Goal: Check status: Check status

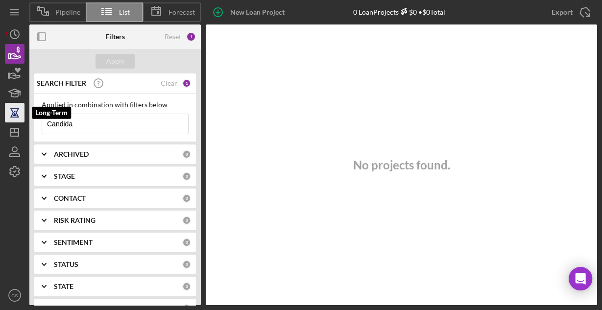
drag, startPoint x: 87, startPoint y: 124, endPoint x: 18, endPoint y: 120, distance: 69.2
click at [18, 120] on div "Pipeline List Forecast New Loan Project 0 Loan Projects $0 • $0 Total Candida E…" at bounding box center [301, 152] width 593 height 305
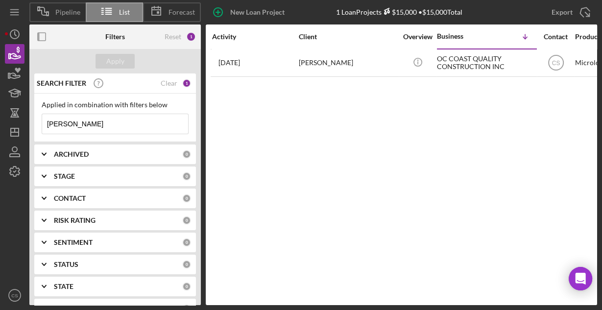
drag, startPoint x: 94, startPoint y: 119, endPoint x: 52, endPoint y: 124, distance: 42.4
click at [52, 124] on input "[PERSON_NAME]" at bounding box center [115, 124] width 146 height 20
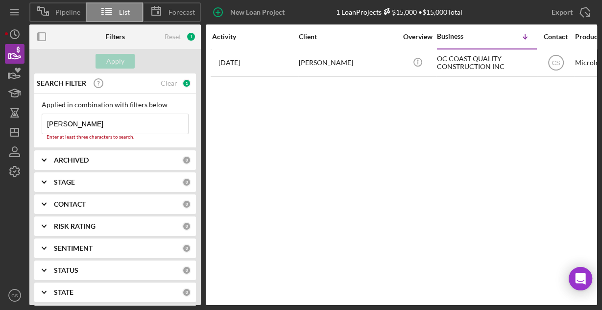
type input "S"
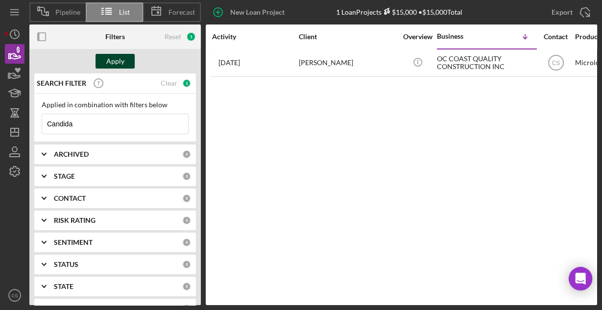
click at [106, 62] on div "Apply" at bounding box center [115, 61] width 18 height 15
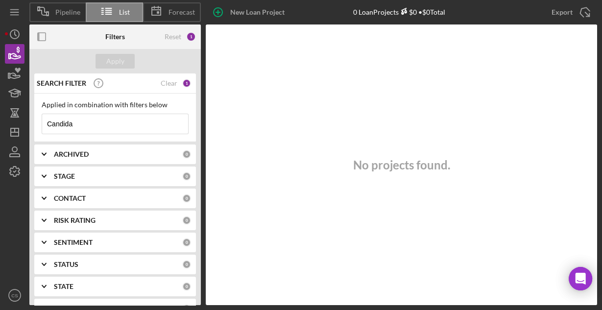
click at [103, 121] on input "Candida" at bounding box center [115, 124] width 146 height 20
drag, startPoint x: 97, startPoint y: 121, endPoint x: 28, endPoint y: 124, distance: 68.7
click at [28, 124] on div "Pipeline List Forecast New Loan Project 0 Loan Projects $0 • $0 Total Candida E…" at bounding box center [301, 152] width 593 height 305
click at [122, 61] on div "Apply" at bounding box center [115, 61] width 18 height 15
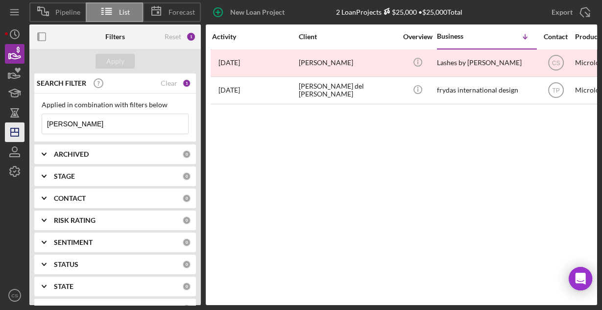
drag, startPoint x: 104, startPoint y: 123, endPoint x: 20, endPoint y: 132, distance: 84.9
click at [20, 132] on div "Pipeline List Forecast New Loan Project 2 Loan Projects $25,000 • $25,000 Total…" at bounding box center [301, 152] width 593 height 305
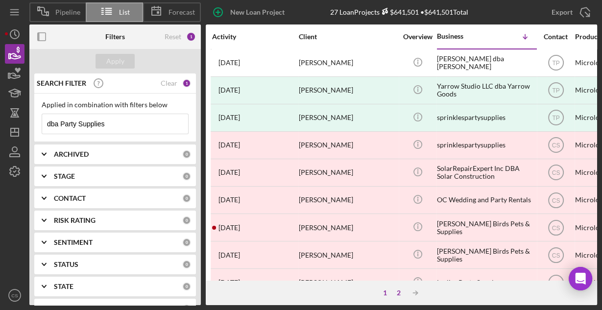
type input "dba Party Supplies"
click at [397, 292] on div "2" at bounding box center [399, 293] width 14 height 8
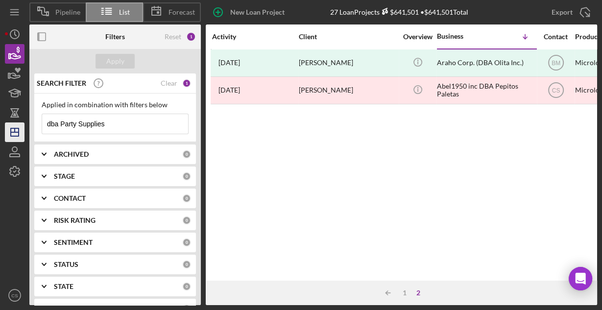
drag, startPoint x: 128, startPoint y: 124, endPoint x: 24, endPoint y: 135, distance: 105.0
click at [24, 135] on div "Pipeline List Forecast New Loan Project 27 Loan Projects $641,501 • $641,501 To…" at bounding box center [301, 152] width 593 height 305
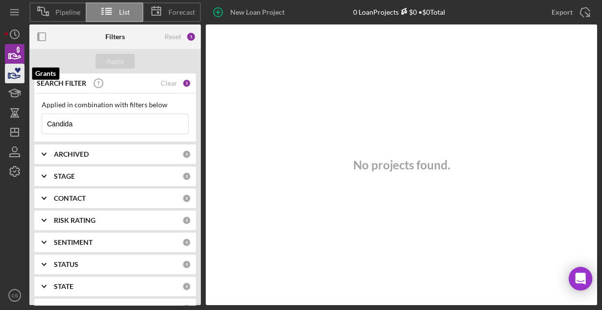
type input "Candida"
click at [15, 70] on icon "button" at bounding box center [14, 73] width 25 height 25
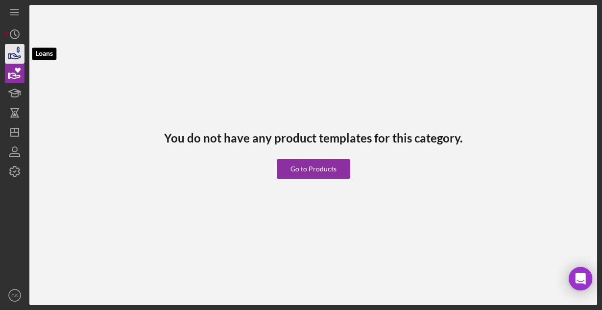
click at [12, 55] on icon "button" at bounding box center [14, 54] width 25 height 25
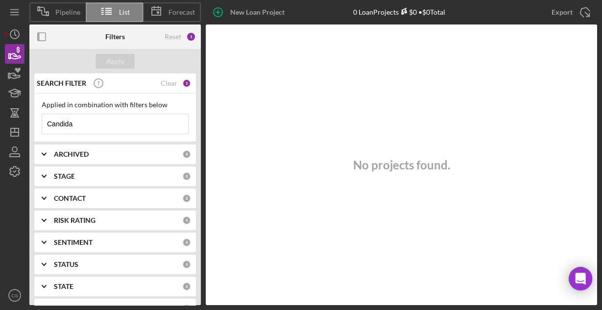
click at [80, 124] on input "Candida" at bounding box center [115, 124] width 146 height 20
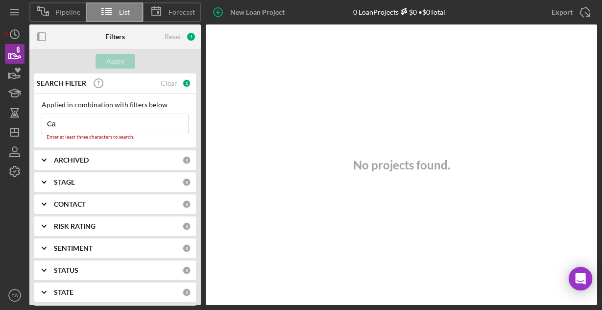
type input "C"
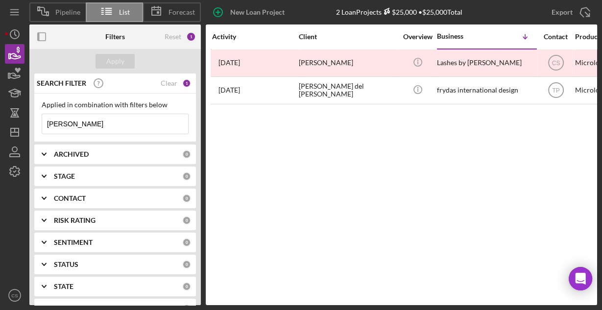
drag, startPoint x: 76, startPoint y: 122, endPoint x: 44, endPoint y: 120, distance: 32.9
click at [44, 120] on input "[PERSON_NAME]" at bounding box center [115, 124] width 146 height 20
type input "Supplies"
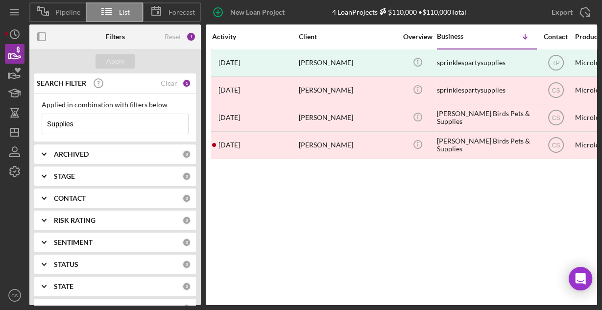
drag, startPoint x: 105, startPoint y: 123, endPoint x: 1, endPoint y: 126, distance: 103.5
click at [1, 126] on div "Pipeline List Forecast New Loan Project 4 Loan Projects $110,000 • $110,000 Tot…" at bounding box center [301, 155] width 602 height 310
click at [91, 130] on input at bounding box center [115, 124] width 146 height 20
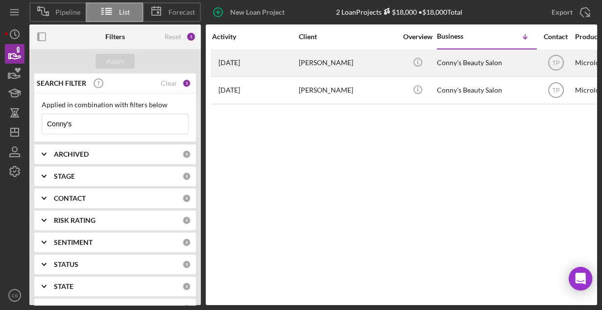
type input "Conny's"
click at [322, 59] on div "[PERSON_NAME]" at bounding box center [348, 63] width 98 height 26
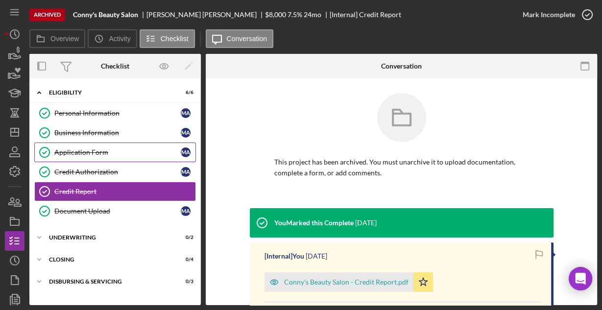
click at [83, 149] on div "Application Form" at bounding box center [117, 153] width 126 height 8
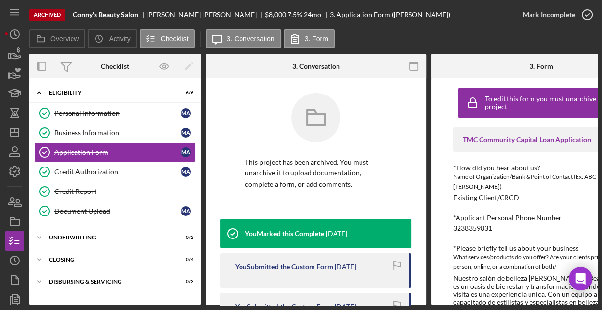
click at [415, 67] on icon "button" at bounding box center [414, 66] width 22 height 22
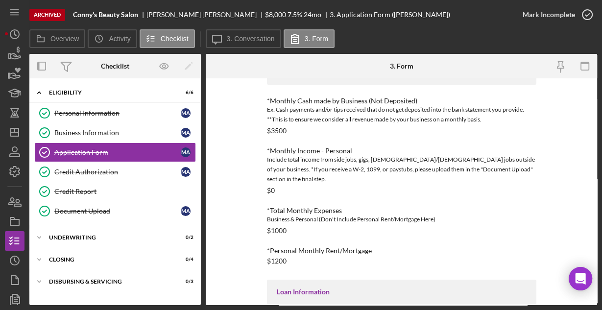
scroll to position [430, 0]
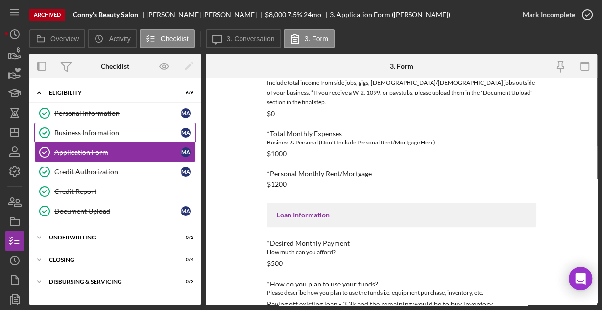
click at [110, 134] on div "Business Information" at bounding box center [117, 133] width 126 height 8
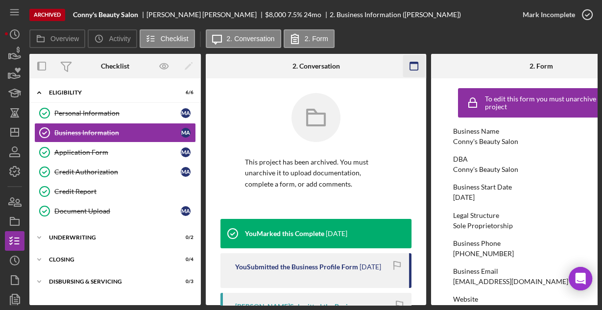
click at [410, 67] on rect "button" at bounding box center [414, 66] width 8 height 8
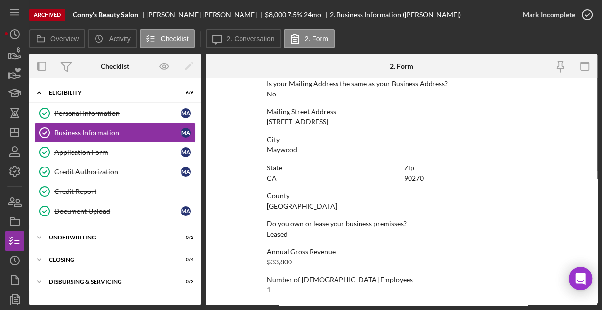
scroll to position [625, 0]
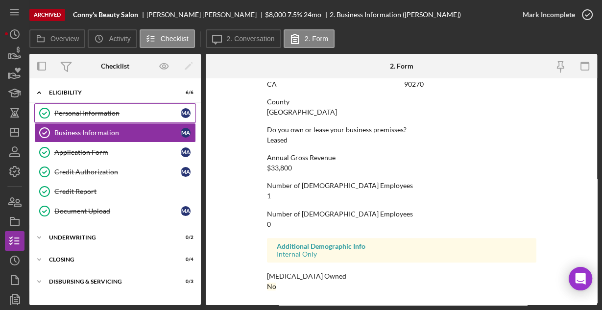
click at [104, 110] on div "Personal Information" at bounding box center [117, 113] width 126 height 8
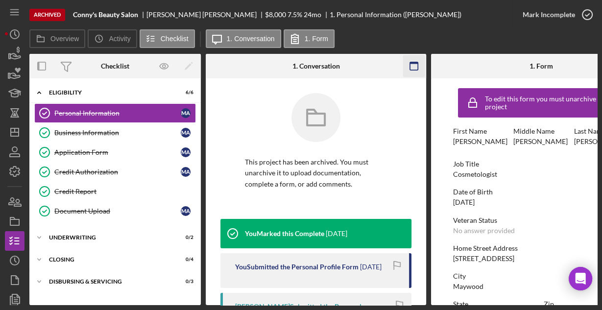
click at [415, 69] on icon "button" at bounding box center [414, 66] width 22 height 22
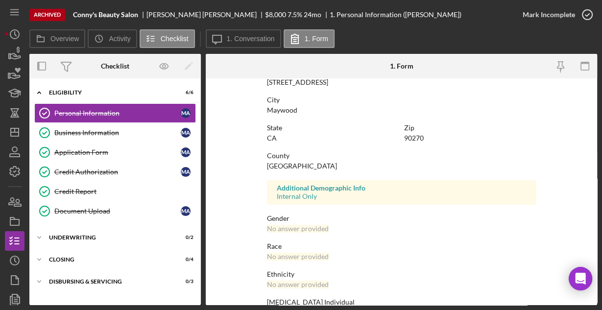
scroll to position [231, 0]
